Goal: Task Accomplishment & Management: Manage account settings

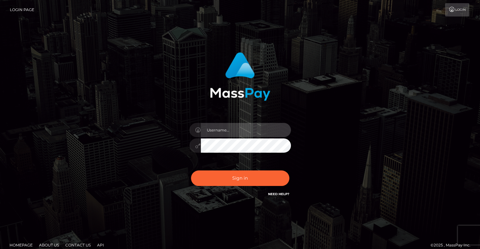
click at [225, 133] on input "text" at bounding box center [246, 130] width 90 height 14
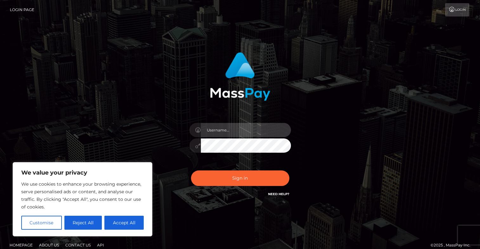
paste input ""[EMAIL_ADDRESS][DOMAIN_NAME]" <[EMAIL_ADDRESS][DOMAIN_NAME]>"
type input ""[EMAIL_ADDRESS][DOMAIN_NAME]" <[EMAIL_ADDRESS][DOMAIN_NAME]>"
click at [191, 171] on button "Sign in" at bounding box center [240, 179] width 98 height 16
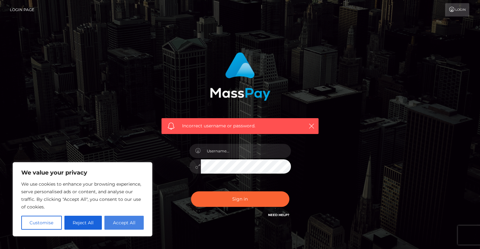
click at [122, 225] on button "Accept All" at bounding box center [123, 223] width 39 height 14
checkbox input "true"
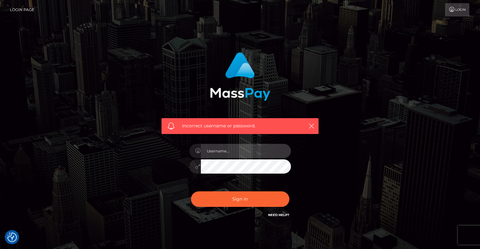
click at [224, 150] on input "text" at bounding box center [246, 151] width 90 height 14
click at [208, 150] on input ""[EMAIL_ADDRESS][DOMAIN_NAME]" <[EMAIL_ADDRESS][DOMAIN_NAME]>" at bounding box center [246, 151] width 90 height 14
click at [285, 152] on input "t94qwdsz8m@privaterelay.appleid.com" <t94qwdsz8m@privaterelay.appleid.com>" at bounding box center [246, 151] width 90 height 14
drag, startPoint x: 278, startPoint y: 152, endPoint x: 310, endPoint y: 159, distance: 32.9
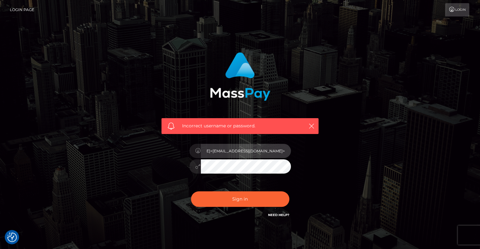
click at [310, 159] on div "Incorrect username or password. t94qwdsz8m@privaterelay.appleid.com<t94qwdsz8m@…" at bounding box center [240, 136] width 166 height 176
type input "t94qwdsz8m@privaterelay.appleid.com<t94qwdsz8m@privaterelay.appleid.com>"
click at [191, 191] on button "Sign in" at bounding box center [240, 199] width 98 height 16
click at [290, 176] on div at bounding box center [240, 163] width 111 height 49
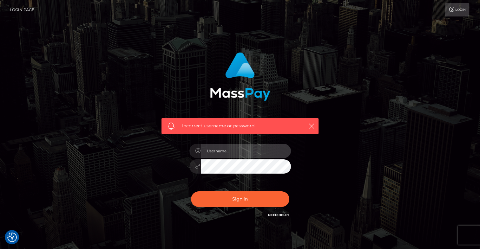
click at [251, 156] on input "text" at bounding box center [246, 151] width 90 height 14
paste input ""[EMAIL_ADDRESS][DOMAIN_NAME]" <[EMAIL_ADDRESS][DOMAIN_NAME]>"
drag, startPoint x: 287, startPoint y: 152, endPoint x: 179, endPoint y: 150, distance: 108.4
click at [179, 150] on div "Incorrect username or password. "t94qwdsz8m@privaterelay.appleid.com" <t94qwdsz…" at bounding box center [240, 136] width 166 height 176
click at [209, 149] on input ""[EMAIL_ADDRESS][DOMAIN_NAME]" <[EMAIL_ADDRESS][DOMAIN_NAME]>" at bounding box center [246, 151] width 90 height 14
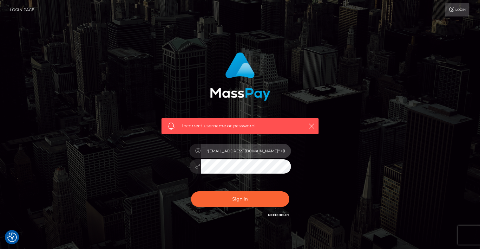
click at [208, 152] on input ""[EMAIL_ADDRESS][DOMAIN_NAME]" <[EMAIL_ADDRESS][DOMAIN_NAME]>" at bounding box center [246, 151] width 90 height 14
click at [286, 150] on input "t94qwdsz8m@privaterelay.appleid.com" <t94qwdsz8m@privaterelay.appleid.com>" at bounding box center [246, 151] width 90 height 14
click at [283, 152] on input "t94qwdsz8m@privaterelay.appleid.com" <t94qwdsz8m@privaterelay.appleid.com>" at bounding box center [246, 151] width 90 height 14
drag, startPoint x: 274, startPoint y: 151, endPoint x: 326, endPoint y: 152, distance: 51.7
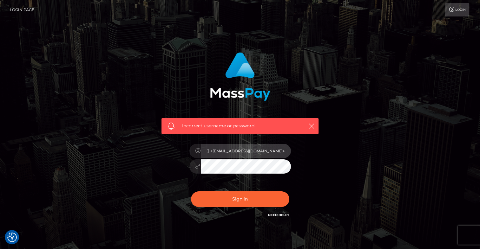
click at [326, 152] on div "Incorrect username or password. t94qwdsz8m@privaterelay.appleid.com <t94qwdsz8m…" at bounding box center [240, 139] width 176 height 182
type input "t94qwdsz8m@privaterelay.appleid.com <t94qwdsz8m@privaterelay.appleid.com>"
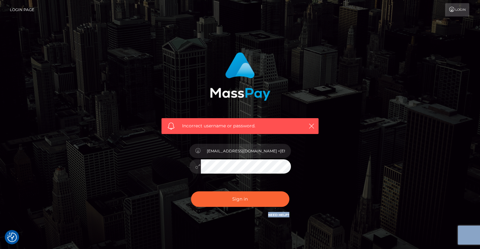
click at [217, 162] on div "Incorrect username or password. t94qwdsz8m@privaterelay.appleid.com <t94qwdsz8m…" at bounding box center [240, 139] width 176 height 182
click at [240, 175] on div "t94qwdsz8m@privaterelay.appleid.com <t94qwdsz8m@privaterelay.appleid.com>" at bounding box center [240, 163] width 111 height 49
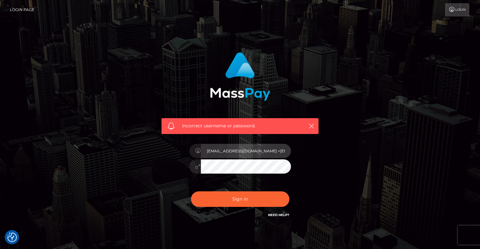
click at [284, 153] on input "t94qwdsz8m@privaterelay.appleid.com <t94qwdsz8m@privaterelay.appleid.com>" at bounding box center [246, 151] width 90 height 14
click at [285, 153] on input "t94qwdsz8m@privaterelay.appleid.com <t94qwdsz8m@privaterelay.appleid.com>" at bounding box center [246, 151] width 90 height 14
click at [285, 150] on input "t94qwdsz8m@privaterelay.appleid.com <t94qwdsz8m@privaterelay.appleid.com>" at bounding box center [246, 151] width 90 height 14
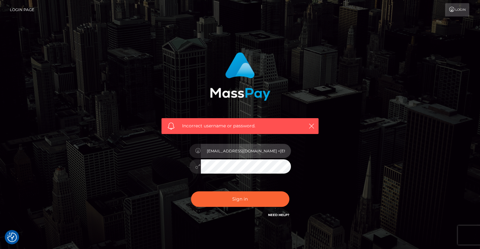
click at [285, 150] on input "t94qwdsz8m@privaterelay.appleid.com <t94qwdsz8m@privaterelay.appleid.com>" at bounding box center [246, 151] width 90 height 14
drag, startPoint x: 230, startPoint y: 146, endPoint x: 230, endPoint y: 153, distance: 7.6
click at [230, 153] on input "t94qwdsz8m@privaterelay.appleid.com <t94qwdsz8m@privaterelay.appleid.com>" at bounding box center [246, 151] width 90 height 14
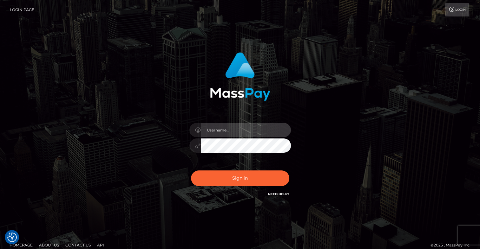
click at [218, 131] on input "text" at bounding box center [246, 130] width 90 height 14
paste input ""[EMAIL_ADDRESS][DOMAIN_NAME]" <[EMAIL_ADDRESS][DOMAIN_NAME]>"
click at [209, 129] on input ""t94qwdsz8m@privaterelay.appleid.com" <t94qwdsz8m@privaterelay.appleid.com" at bounding box center [246, 130] width 90 height 14
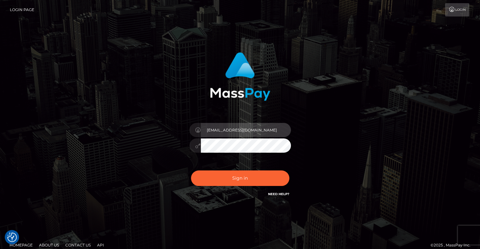
click at [282, 131] on input "t94qwdsz8m@privaterelay.appleid.com" at bounding box center [246, 130] width 90 height 14
drag, startPoint x: 282, startPoint y: 130, endPoint x: 319, endPoint y: 126, distance: 36.8
click at [319, 126] on div "t94qwdsz8m@privaterelay.appleid.com" at bounding box center [240, 125] width 166 height 155
type input "t94qwdsz8m@privaterelay.appleid.com"
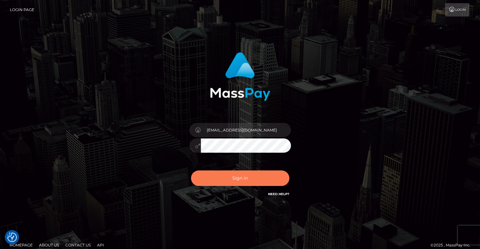
click at [224, 178] on button "Sign in" at bounding box center [240, 179] width 98 height 16
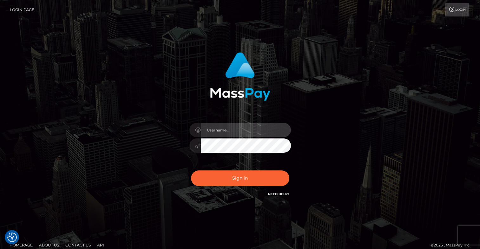
click at [256, 132] on input "text" at bounding box center [246, 130] width 90 height 14
paste input ""[EMAIL_ADDRESS][DOMAIN_NAME]" <[EMAIL_ADDRESS][DOMAIN_NAME]>"
drag, startPoint x: 282, startPoint y: 131, endPoint x: 362, endPoint y: 131, distance: 79.6
click at [362, 131] on div ""[EMAIL_ADDRESS][DOMAIN_NAME]" <[EMAIL_ADDRESS][DOMAIN_NAME]>" at bounding box center [239, 128] width 361 height 161
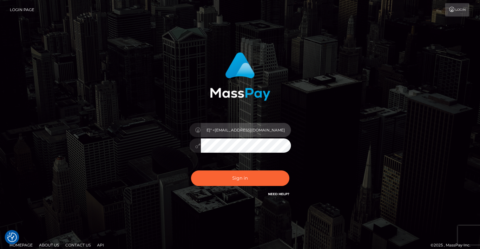
scroll to position [0, 79]
click at [210, 129] on input ""[EMAIL_ADDRESS][DOMAIN_NAME]" <[EMAIL_ADDRESS][DOMAIN_NAME]" at bounding box center [246, 130] width 90 height 14
type input "[EMAIL_ADDRESS][DOMAIN_NAME]"
click at [191, 171] on button "Sign in" at bounding box center [240, 179] width 98 height 16
